Goal: Transaction & Acquisition: Purchase product/service

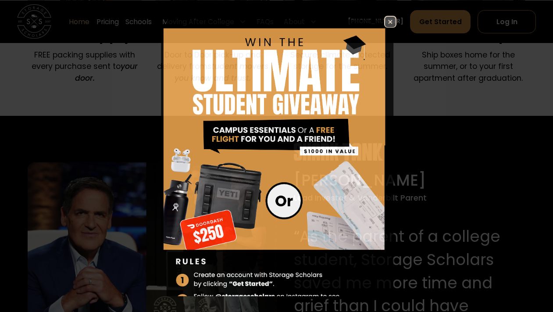
scroll to position [846, 0]
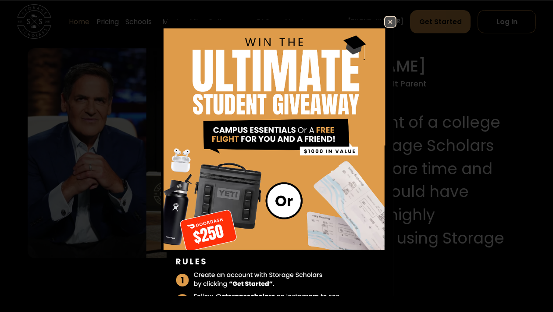
click at [389, 21] on img at bounding box center [390, 22] width 11 height 11
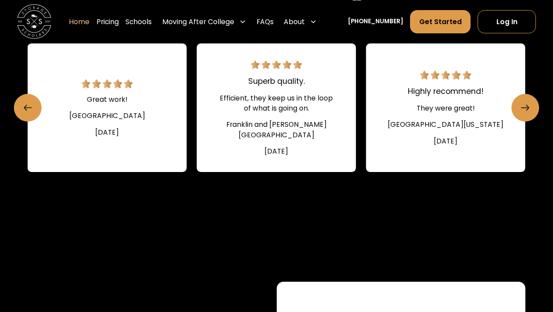
scroll to position [1246, 0]
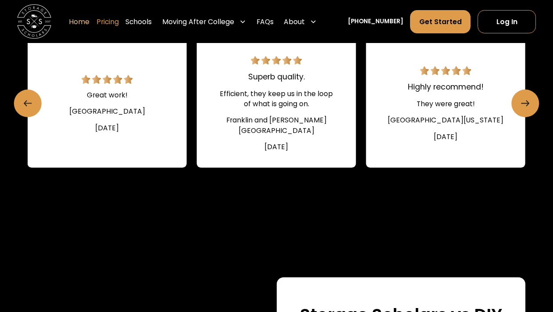
click at [119, 18] on link "Pricing" at bounding box center [107, 21] width 22 height 24
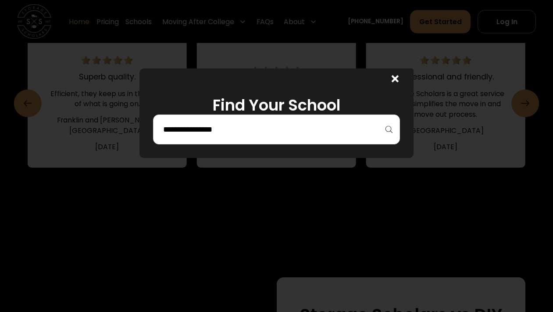
click at [247, 121] on div at bounding box center [276, 129] width 247 height 30
click at [222, 131] on input "search" at bounding box center [276, 129] width 228 height 15
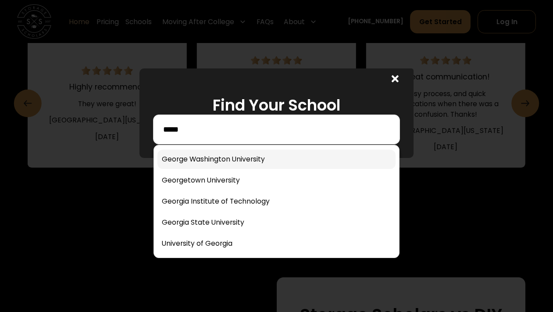
type input "*****"
click at [239, 158] on link at bounding box center [276, 159] width 238 height 19
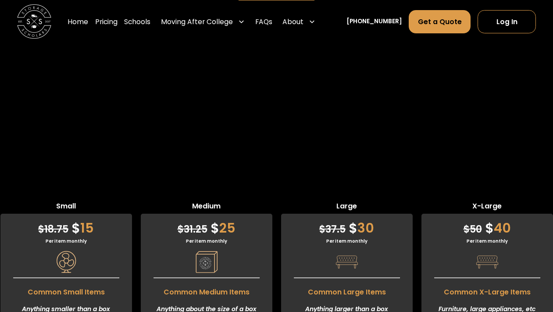
scroll to position [2000, 0]
